Goal: Transaction & Acquisition: Purchase product/service

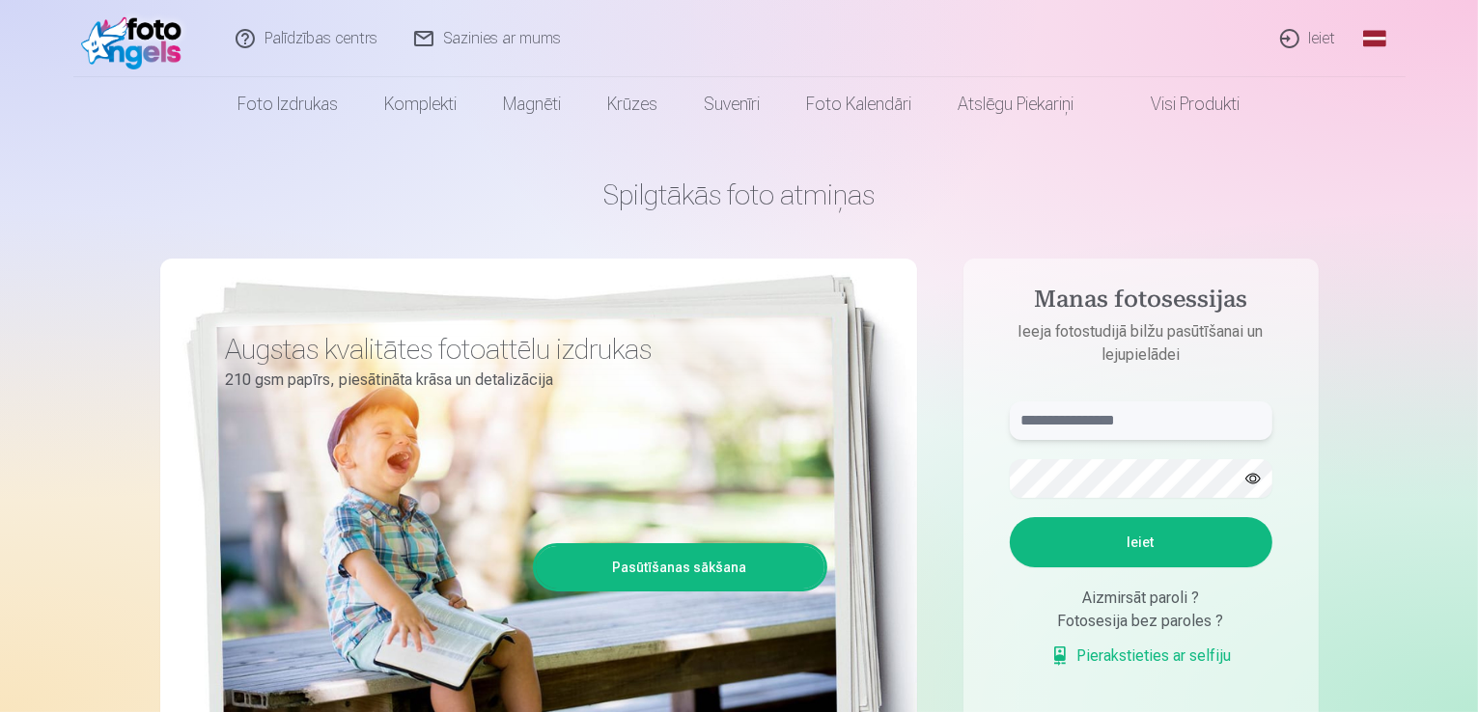
click at [1149, 418] on input "text" at bounding box center [1141, 421] width 263 height 39
type input "**********"
click at [1010, 517] on button "Ieiet" at bounding box center [1141, 542] width 263 height 50
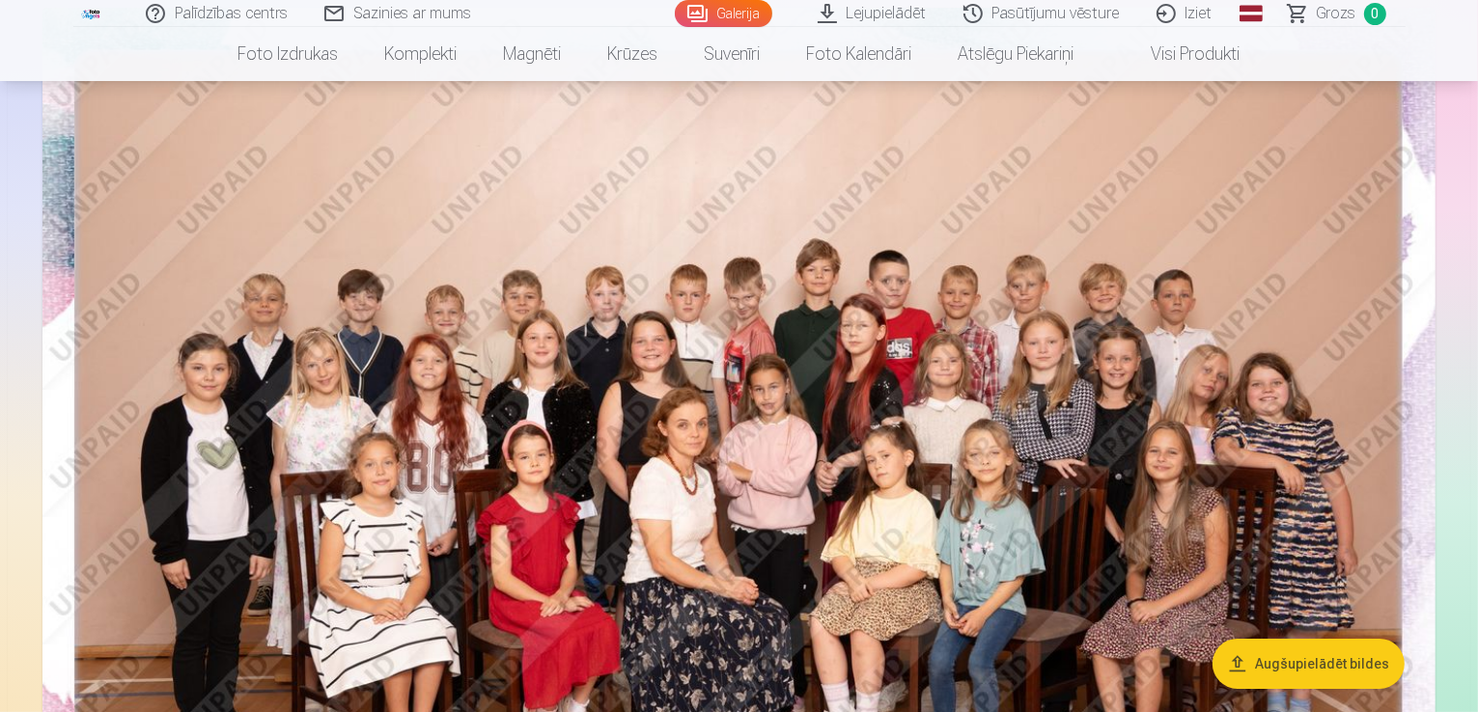
scroll to position [97, 0]
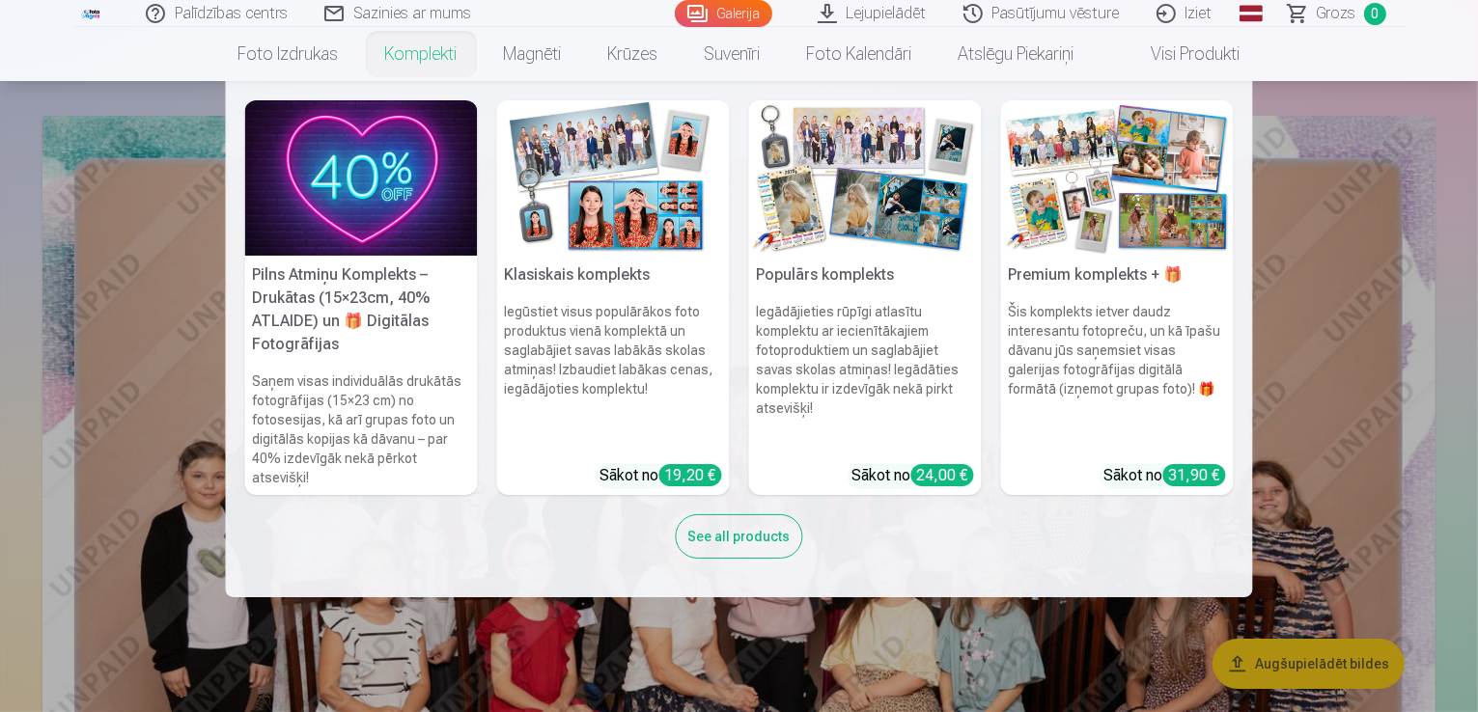
click at [429, 49] on link "Komplekti" at bounding box center [421, 54] width 119 height 54
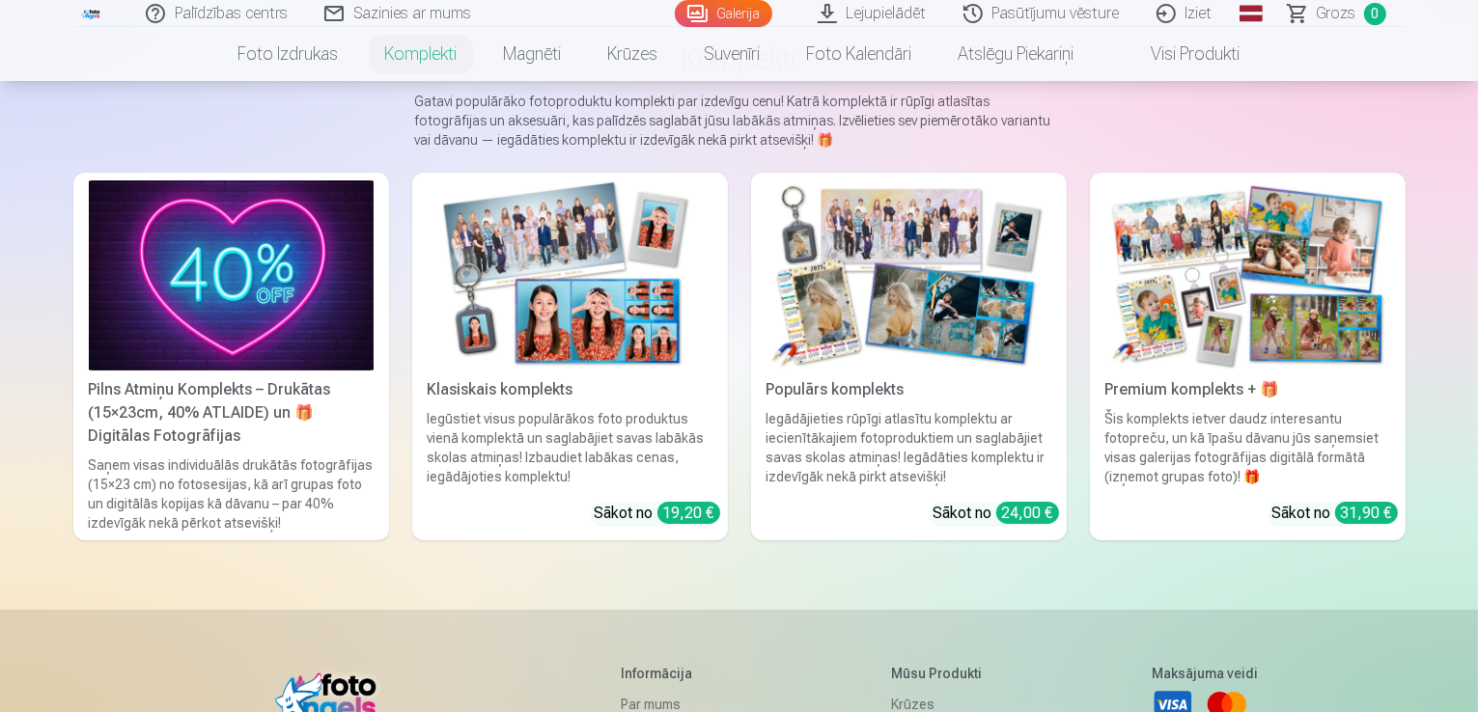
scroll to position [193, 0]
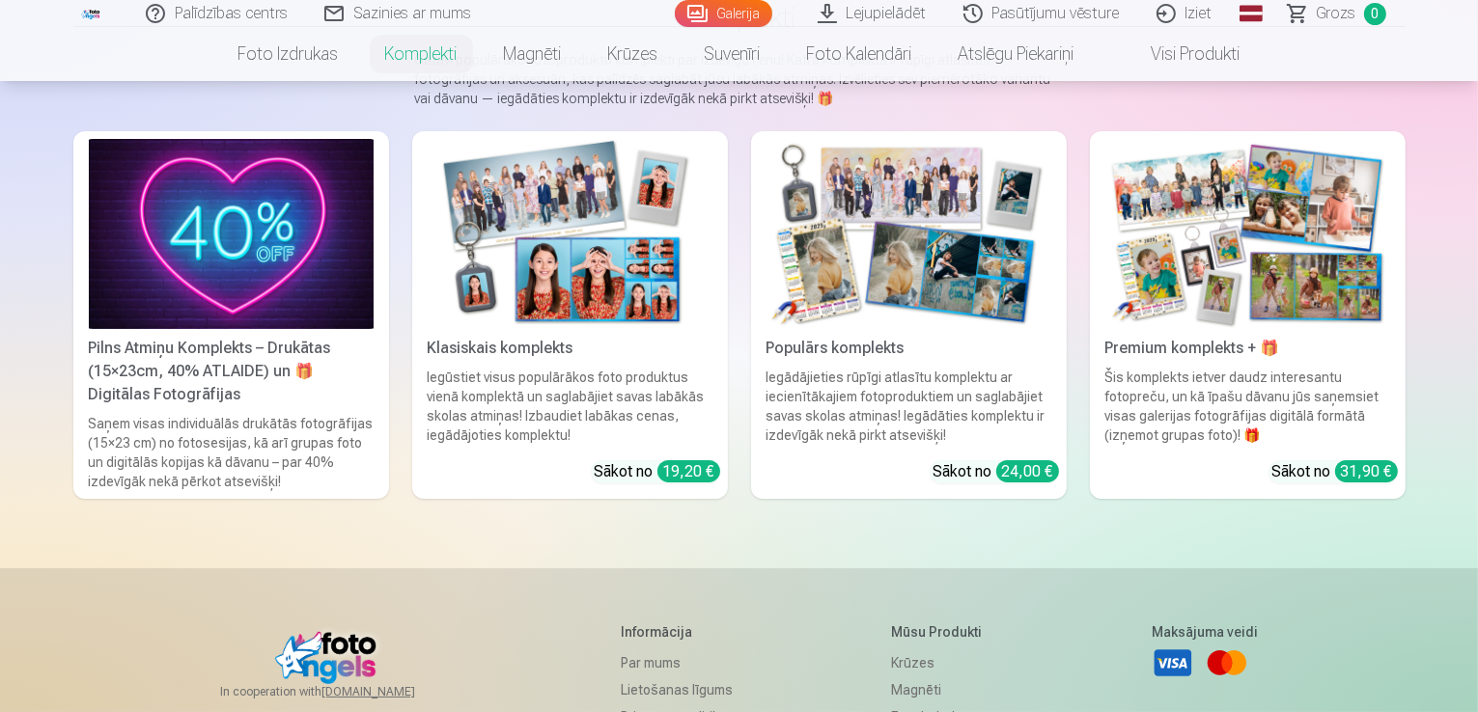
click at [994, 484] on div "Sākot no 24,00 €" at bounding box center [995, 471] width 125 height 23
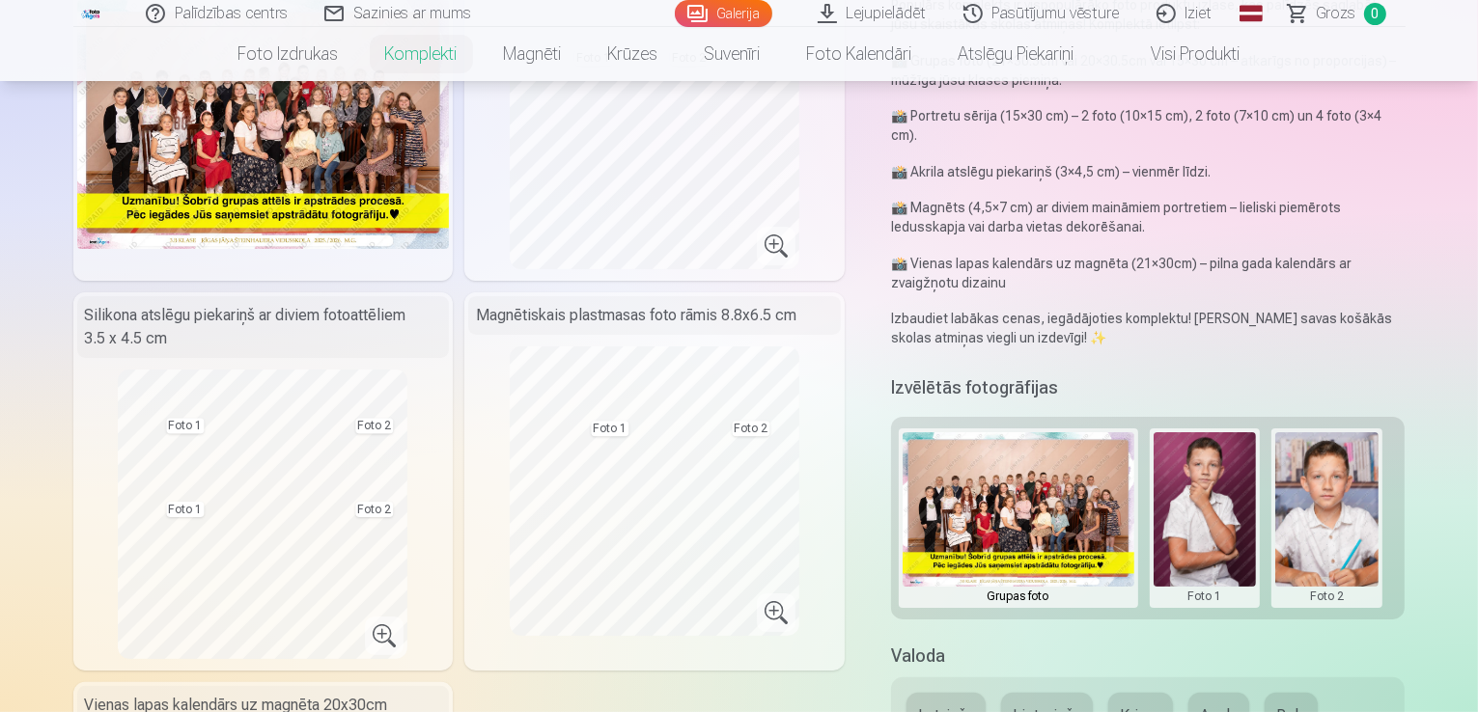
scroll to position [290, 0]
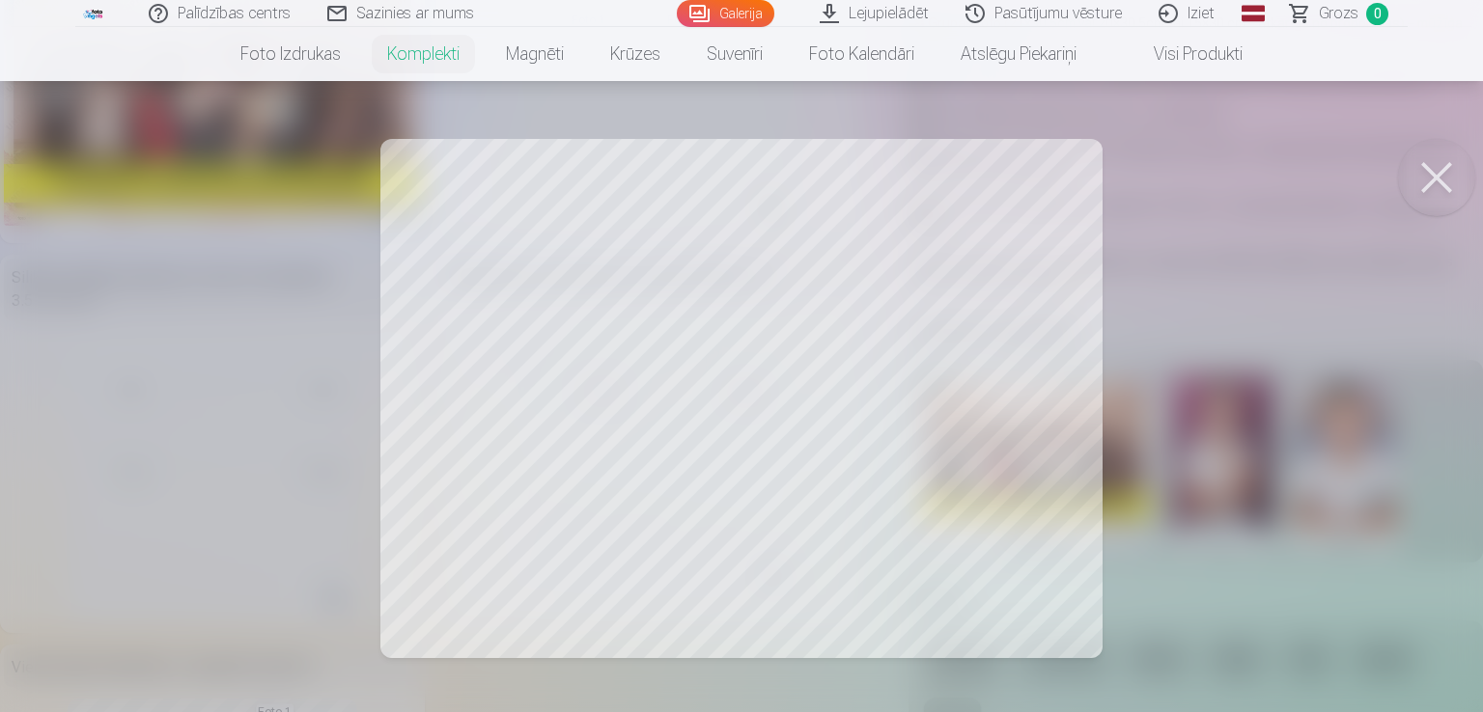
click at [1014, 529] on div at bounding box center [741, 356] width 1483 height 712
click at [481, 403] on div at bounding box center [741, 356] width 1483 height 712
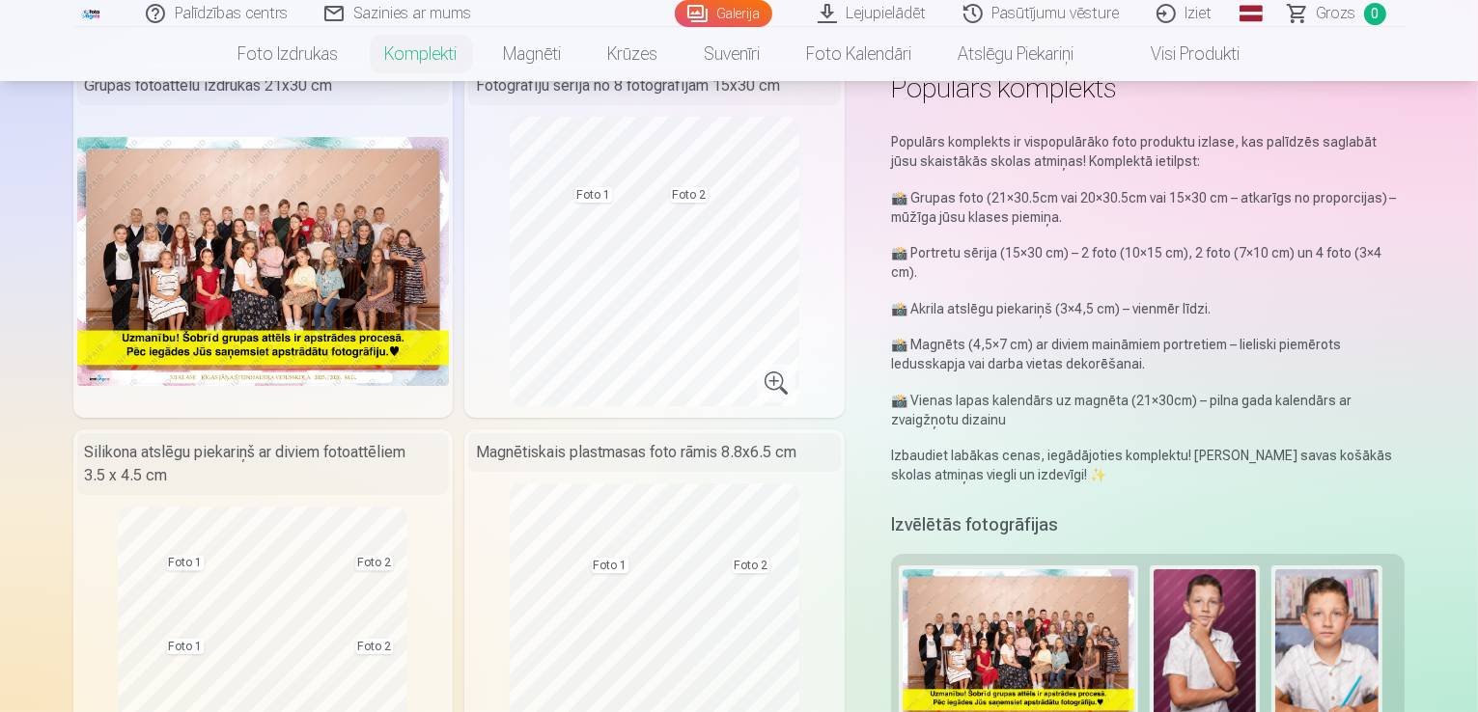
scroll to position [0, 0]
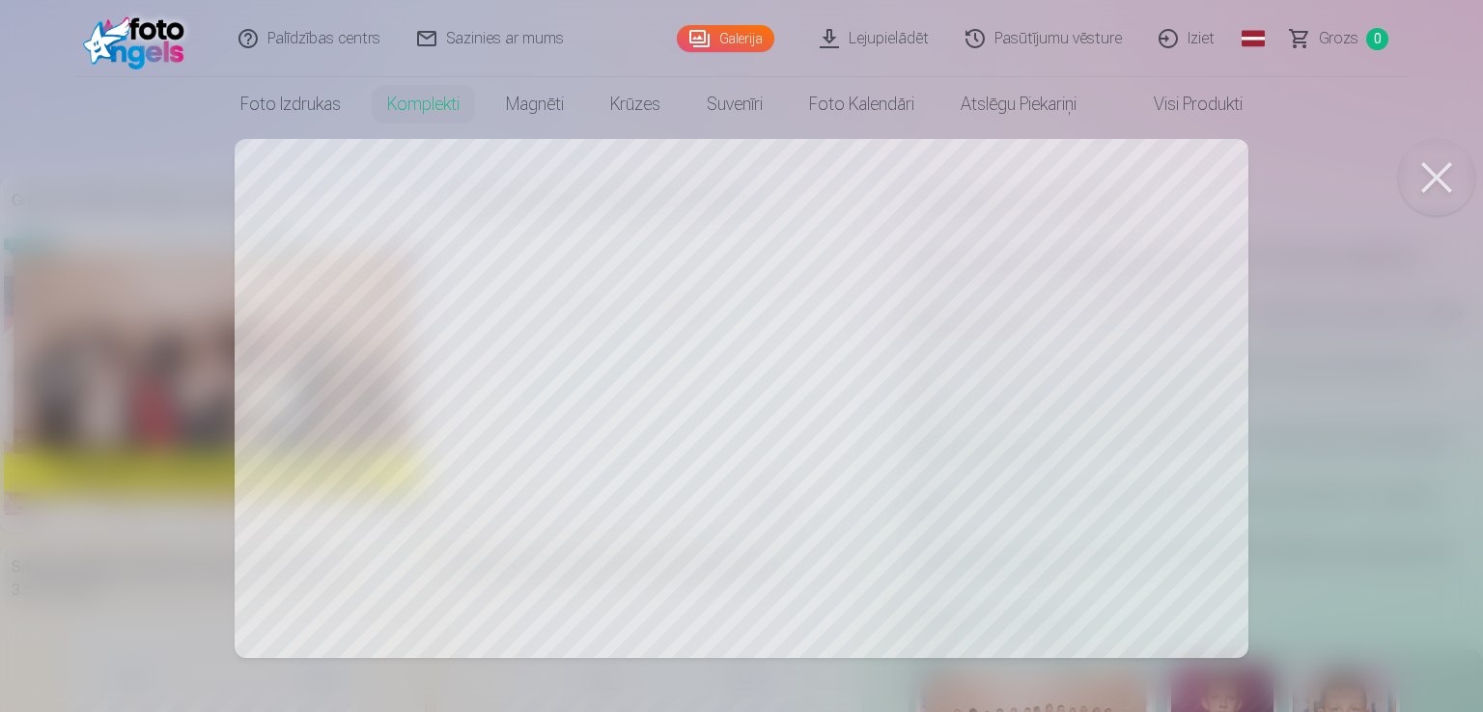
click at [520, 300] on div at bounding box center [741, 356] width 1483 height 712
click at [583, 296] on div at bounding box center [741, 356] width 1483 height 712
click at [1446, 190] on button at bounding box center [1436, 177] width 77 height 77
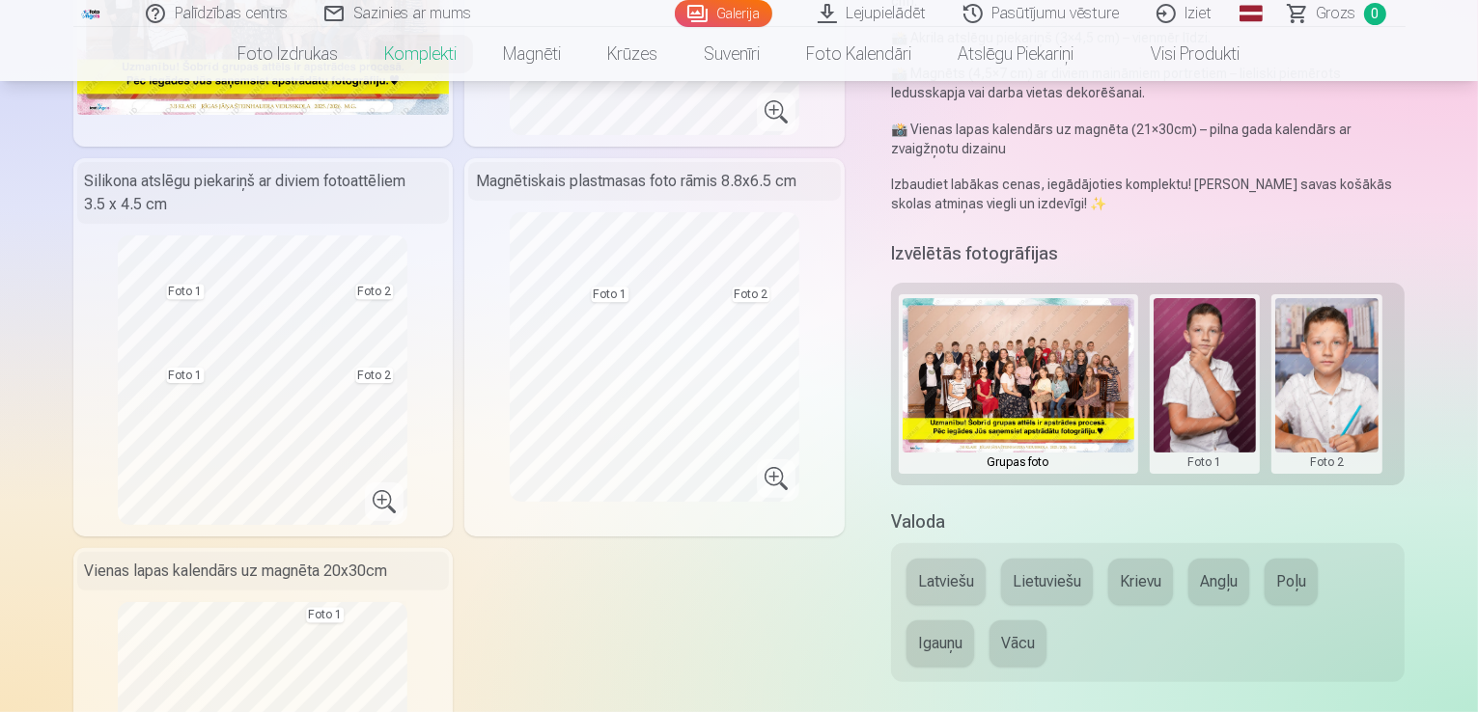
scroll to position [579, 0]
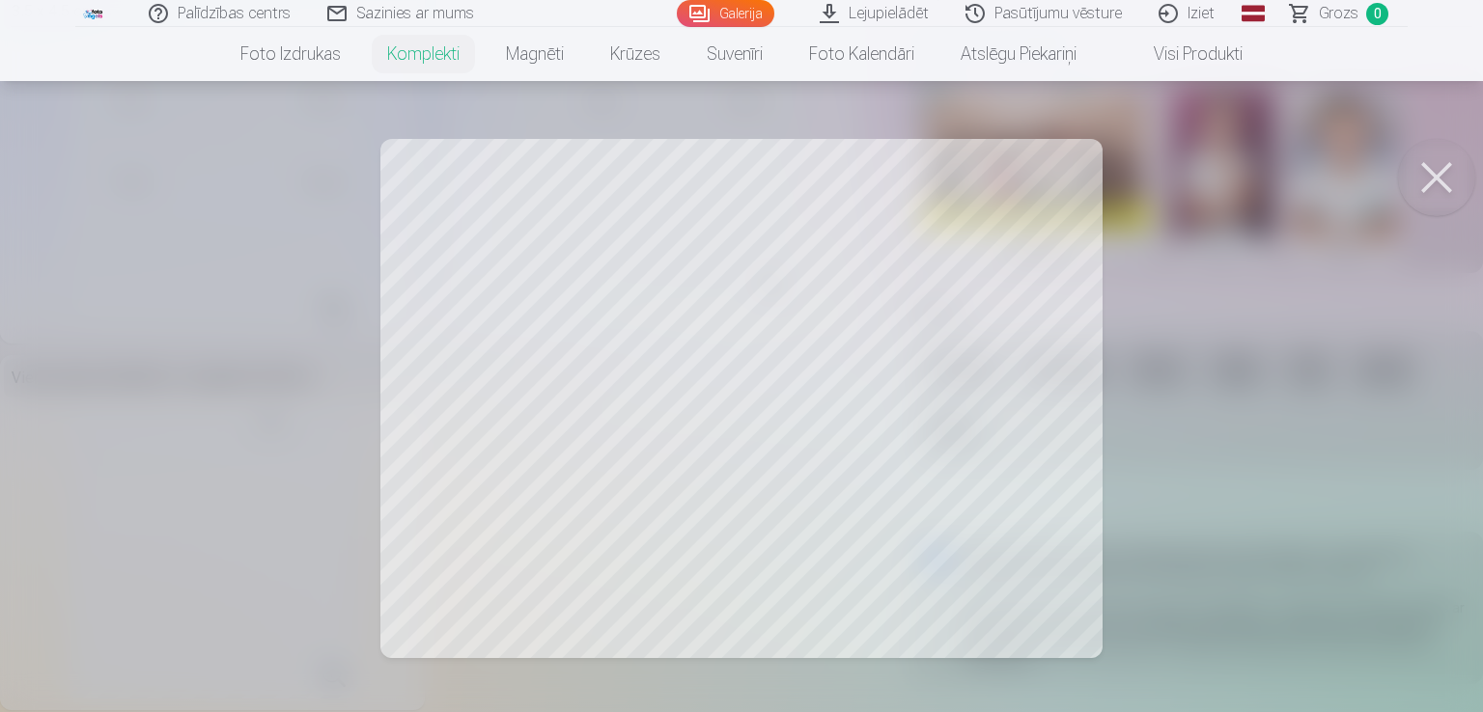
click at [1070, 584] on div at bounding box center [741, 356] width 1483 height 712
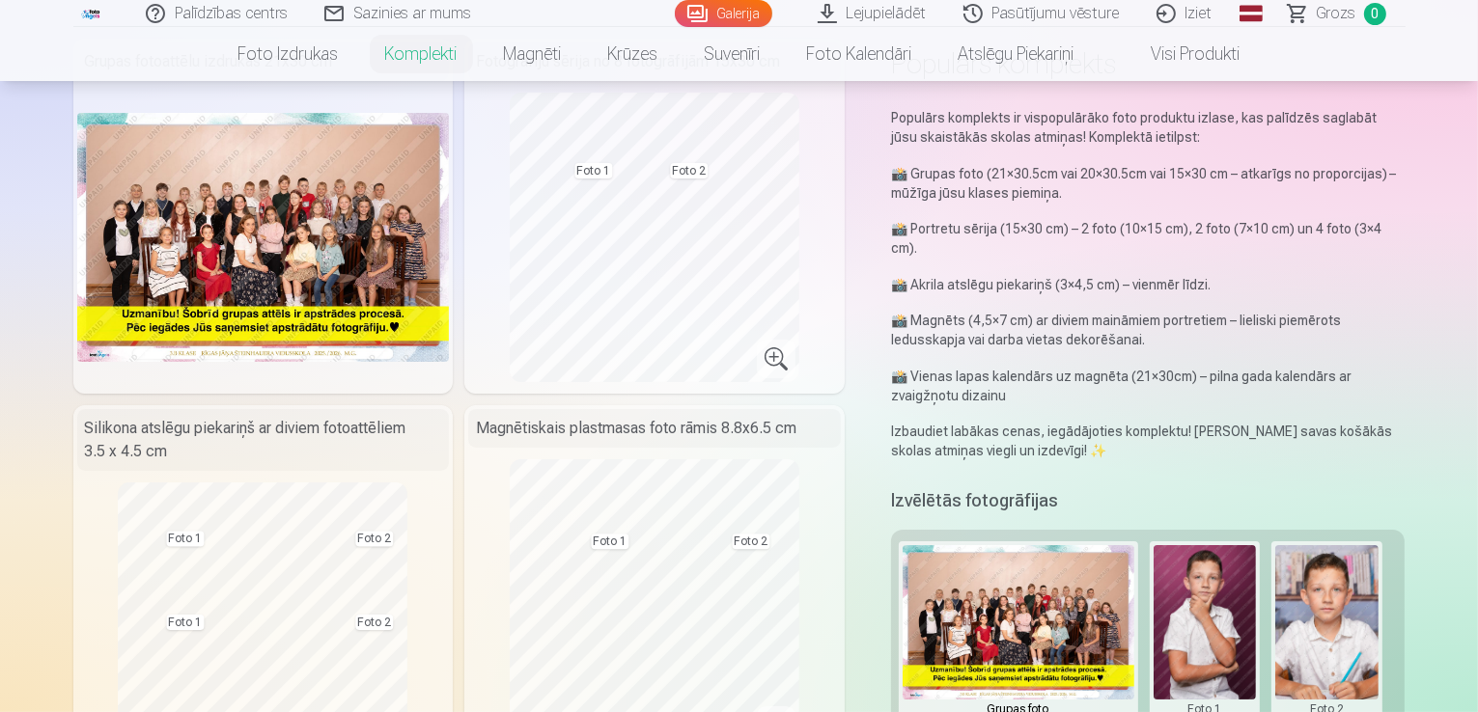
scroll to position [97, 0]
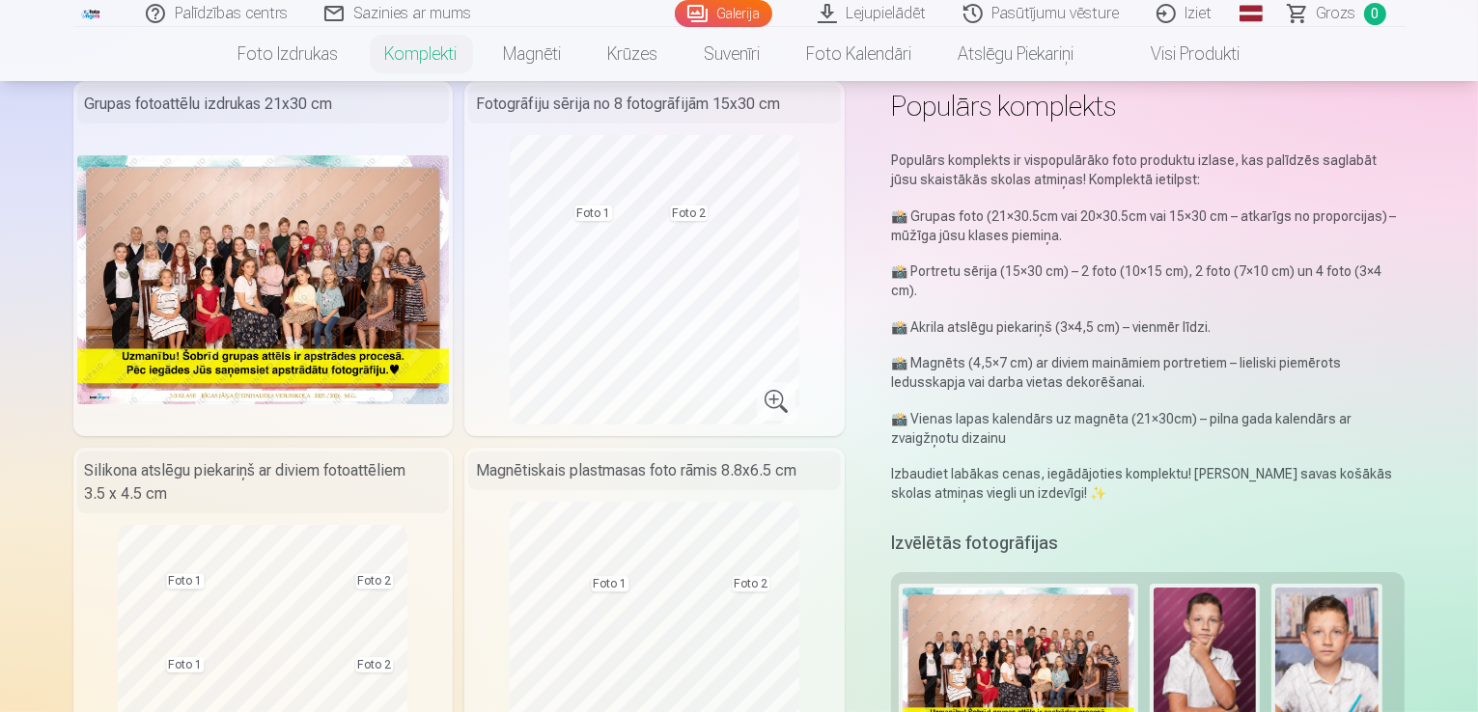
click at [1257, 634] on button at bounding box center [1204, 674] width 103 height 172
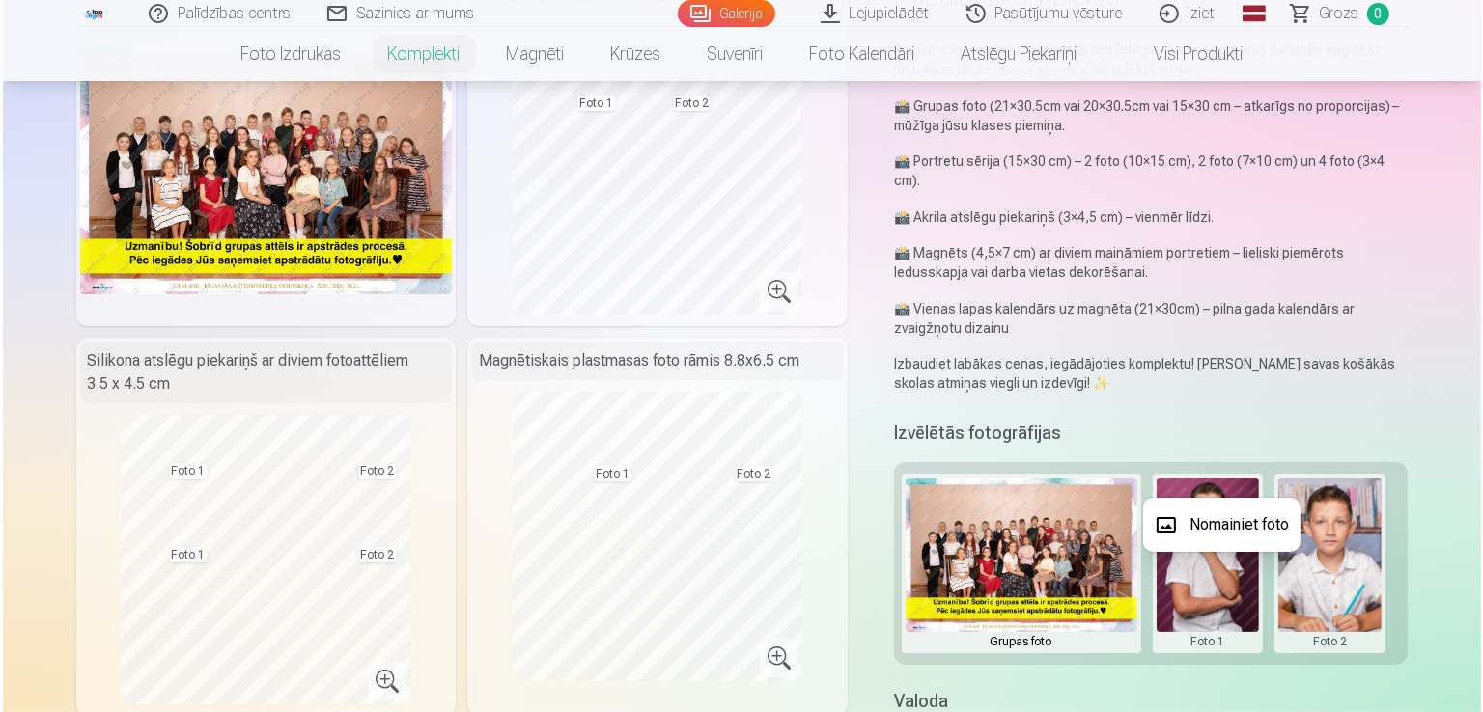
scroll to position [290, 0]
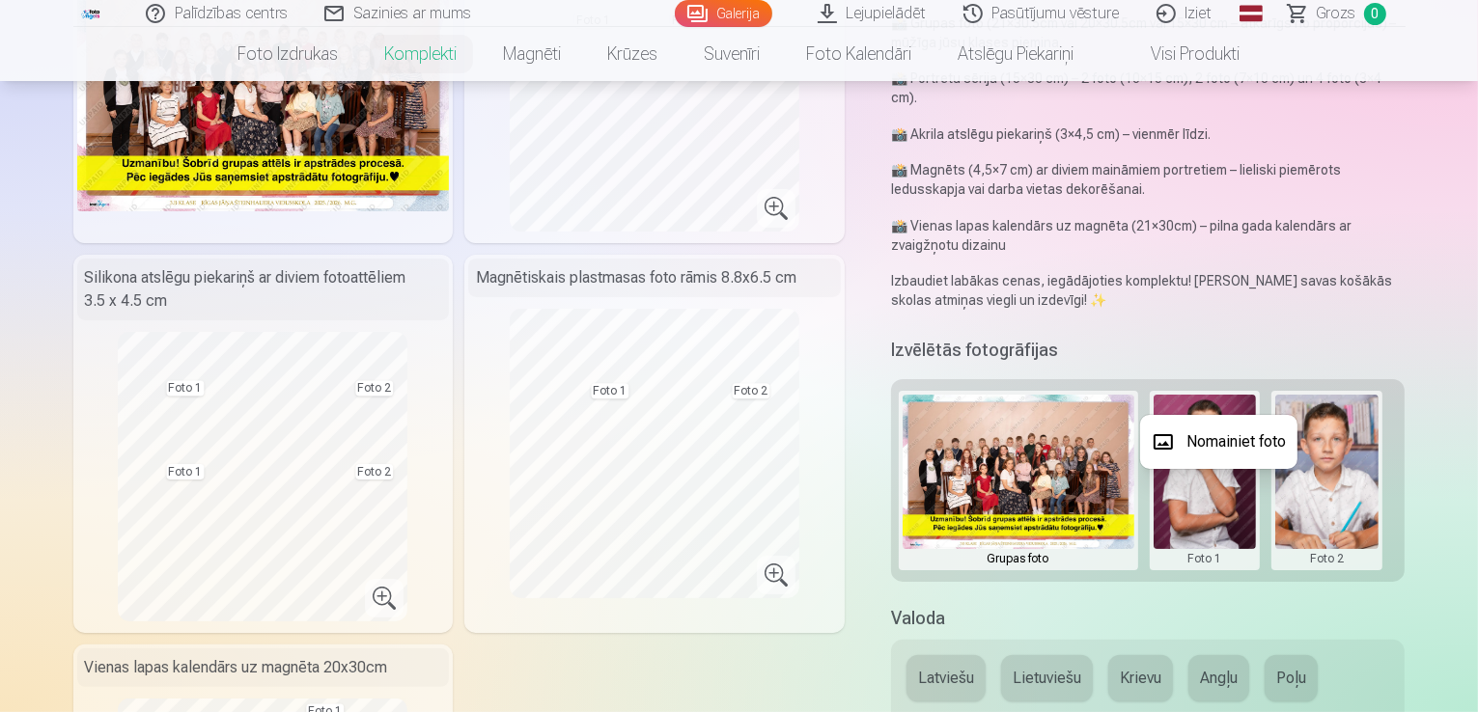
click at [1228, 435] on button "Nomainiet foto" at bounding box center [1218, 442] width 157 height 54
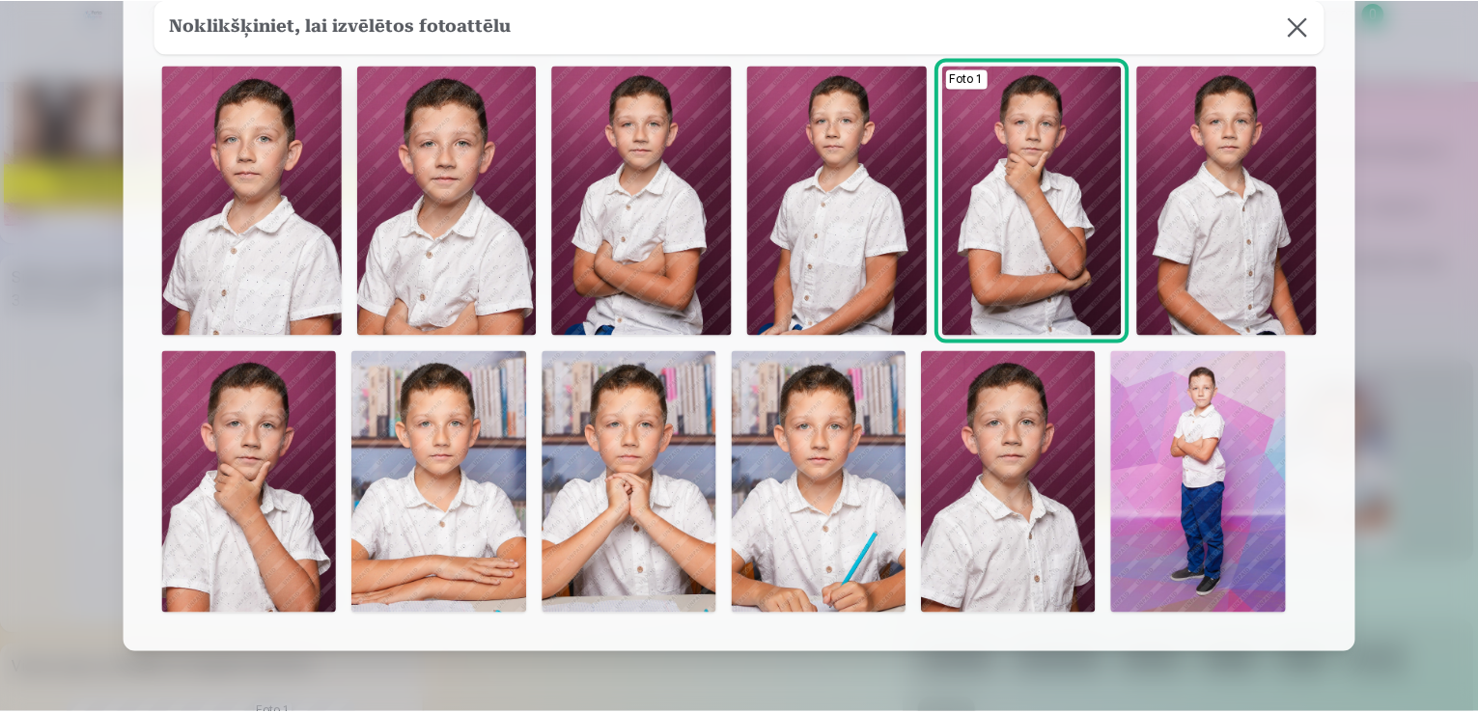
scroll to position [0, 0]
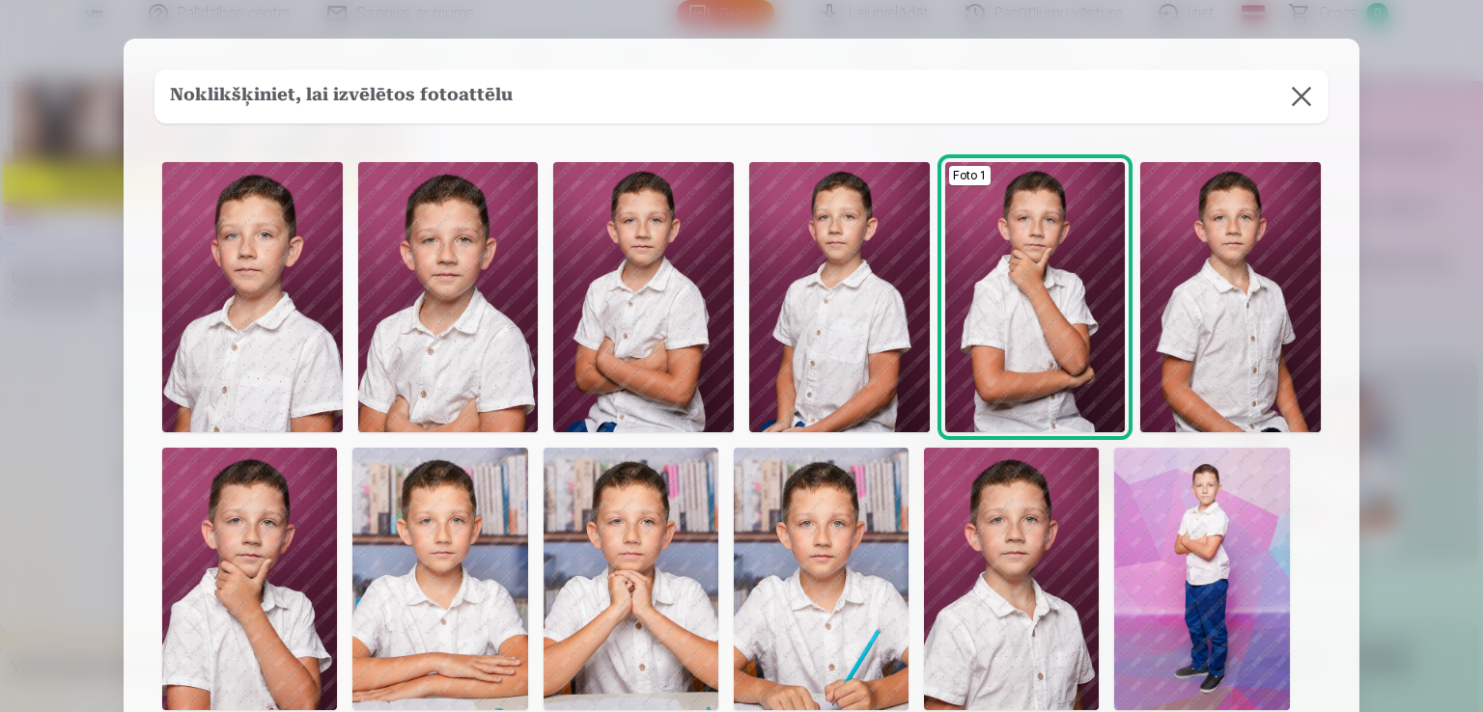
click at [254, 334] on img at bounding box center [252, 297] width 181 height 270
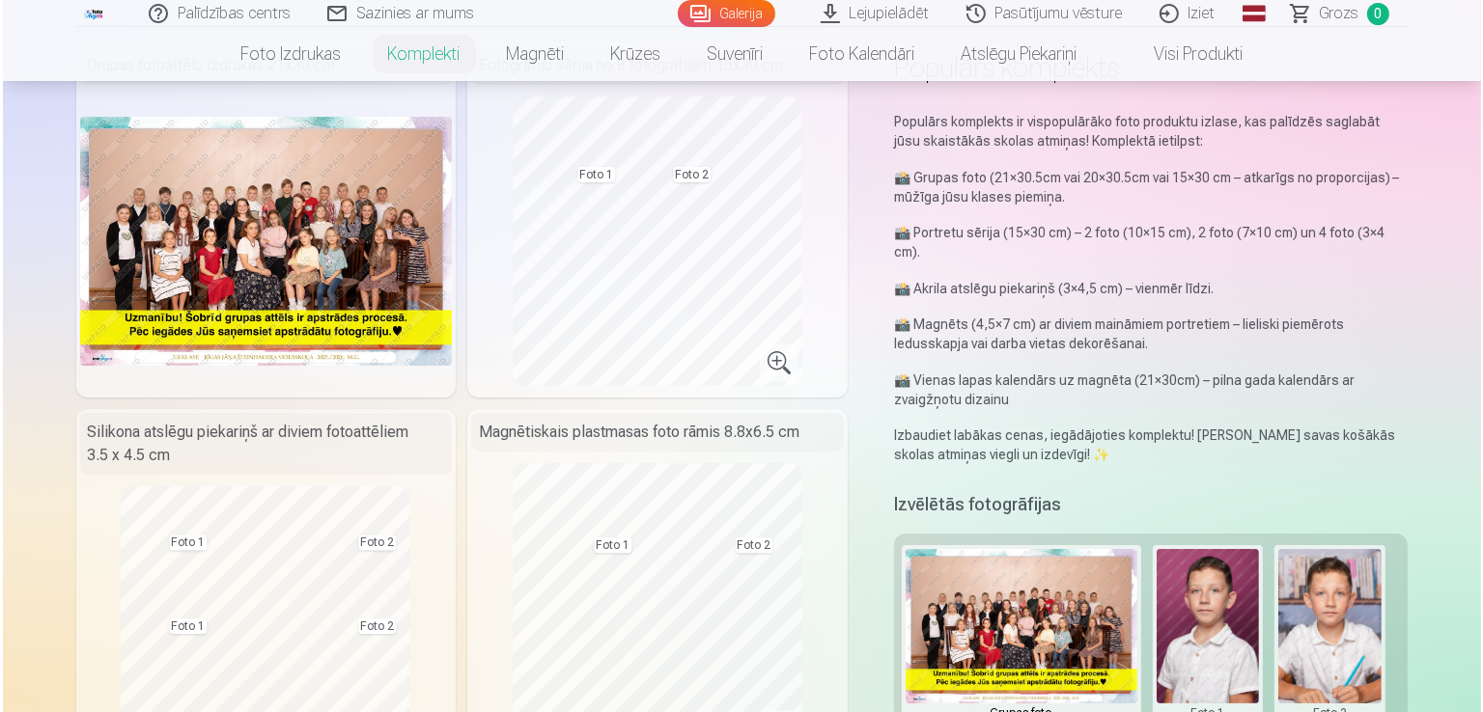
scroll to position [290, 0]
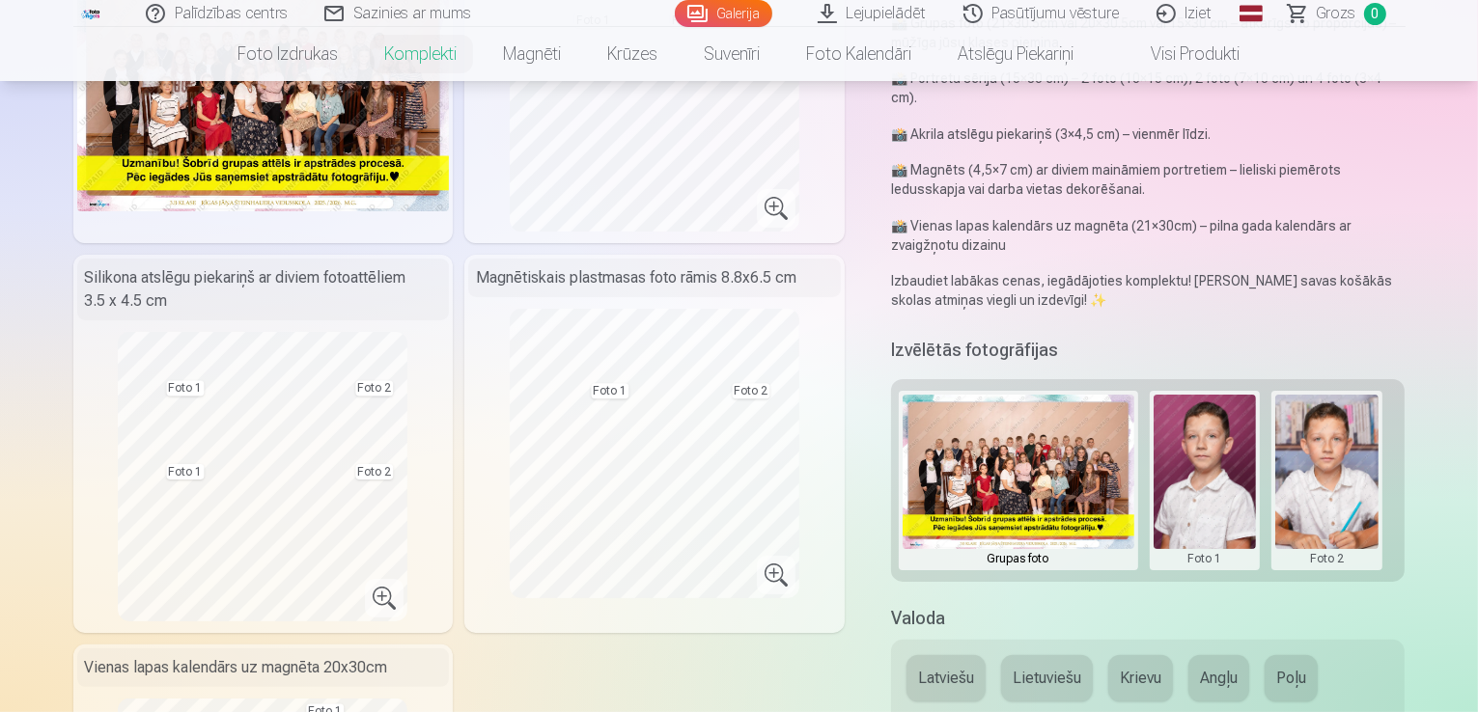
click at [1212, 527] on button at bounding box center [1204, 481] width 103 height 172
click at [1214, 448] on button "Nomainiet foto" at bounding box center [1218, 442] width 157 height 54
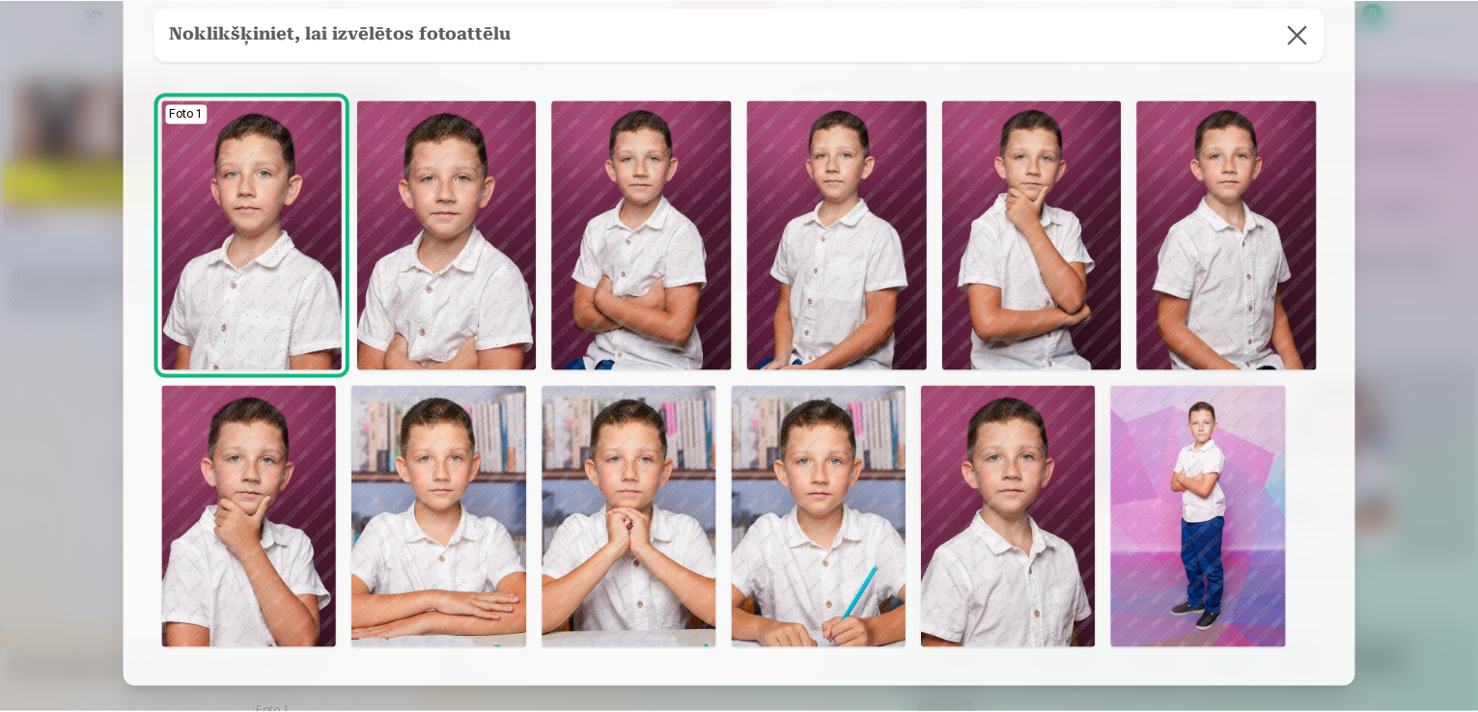
scroll to position [97, 0]
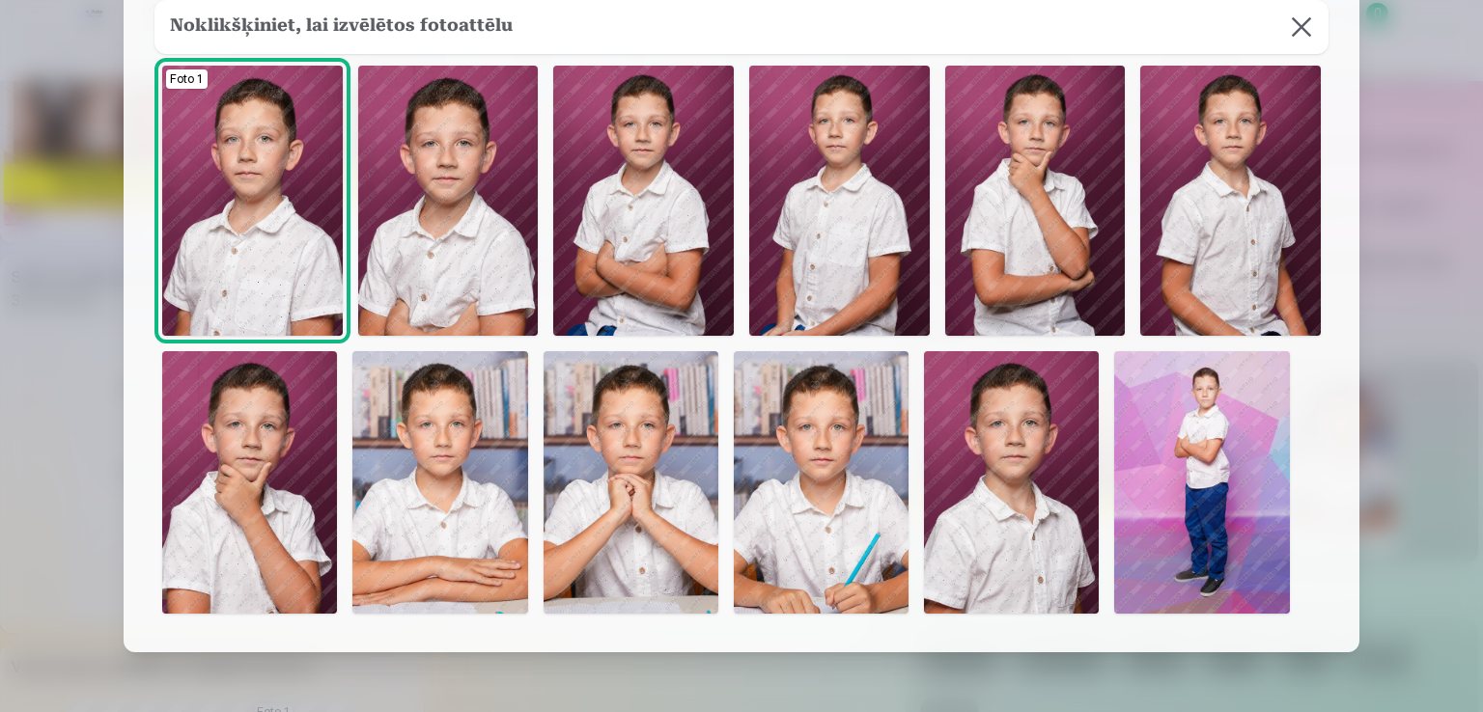
click at [1295, 36] on button at bounding box center [1301, 27] width 54 height 54
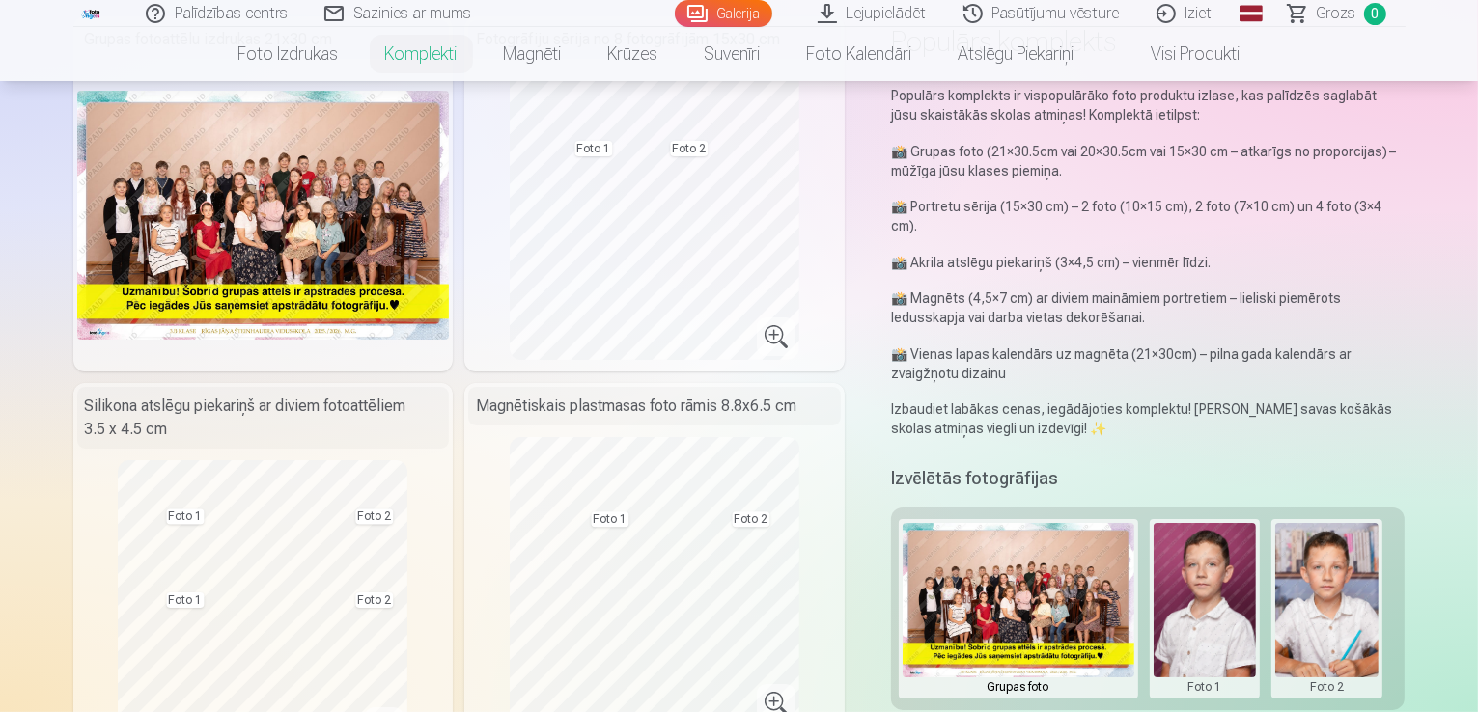
scroll to position [0, 0]
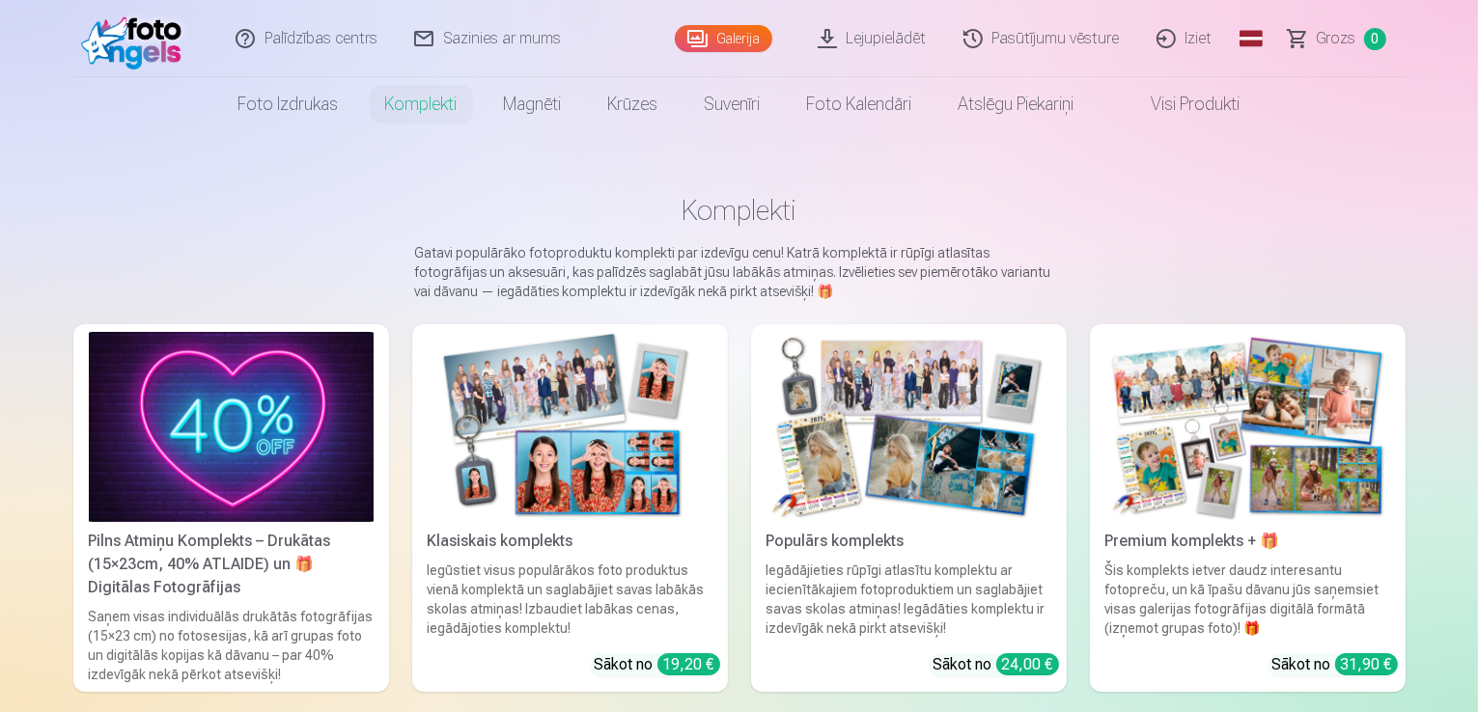
click at [766, 28] on link "Galerija" at bounding box center [723, 38] width 97 height 27
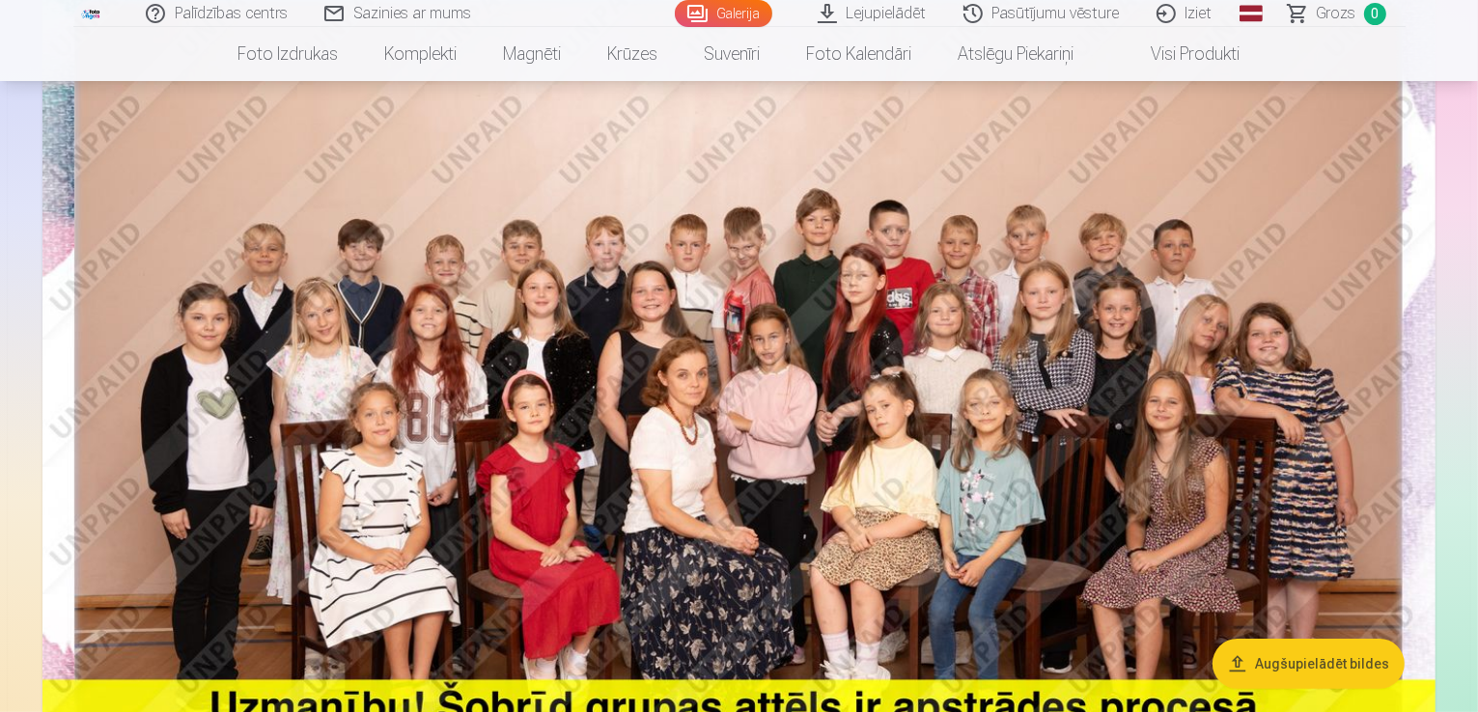
scroll to position [290, 0]
